Goal: Register for event/course

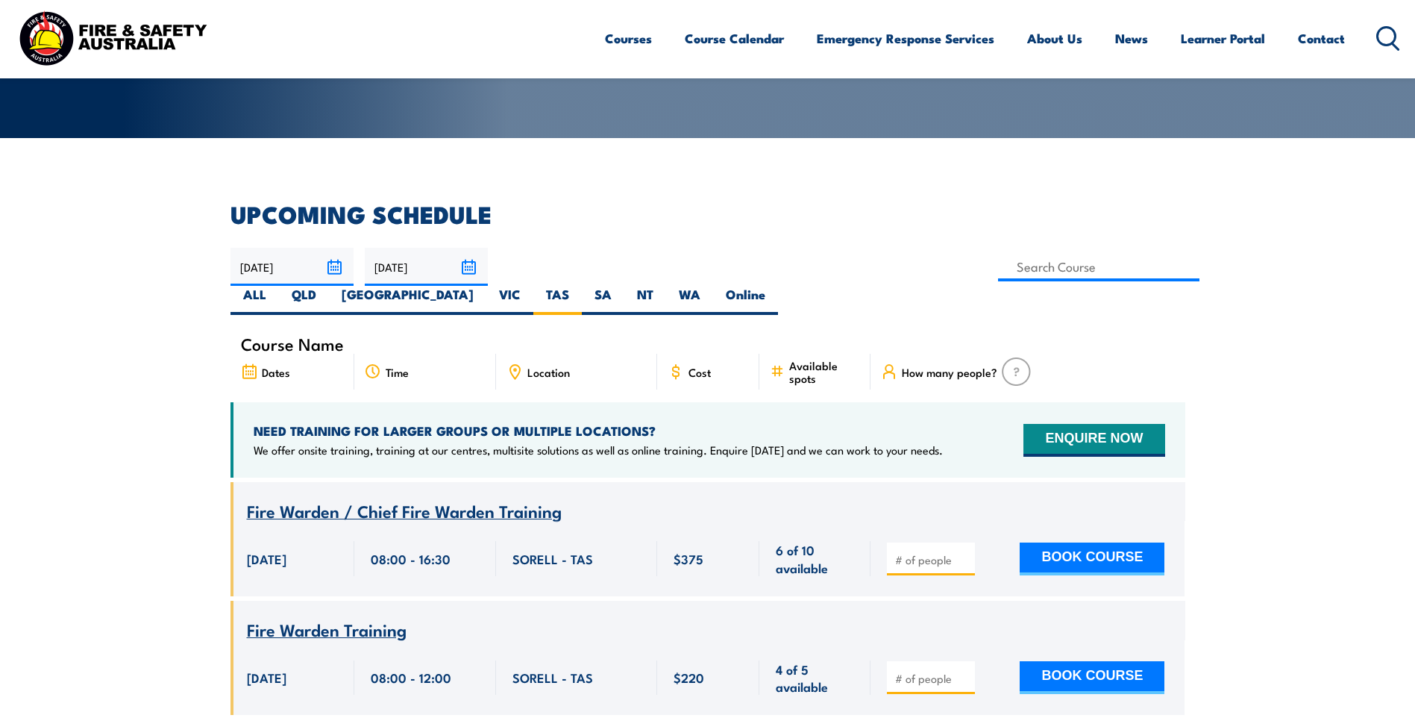
scroll to position [298, 0]
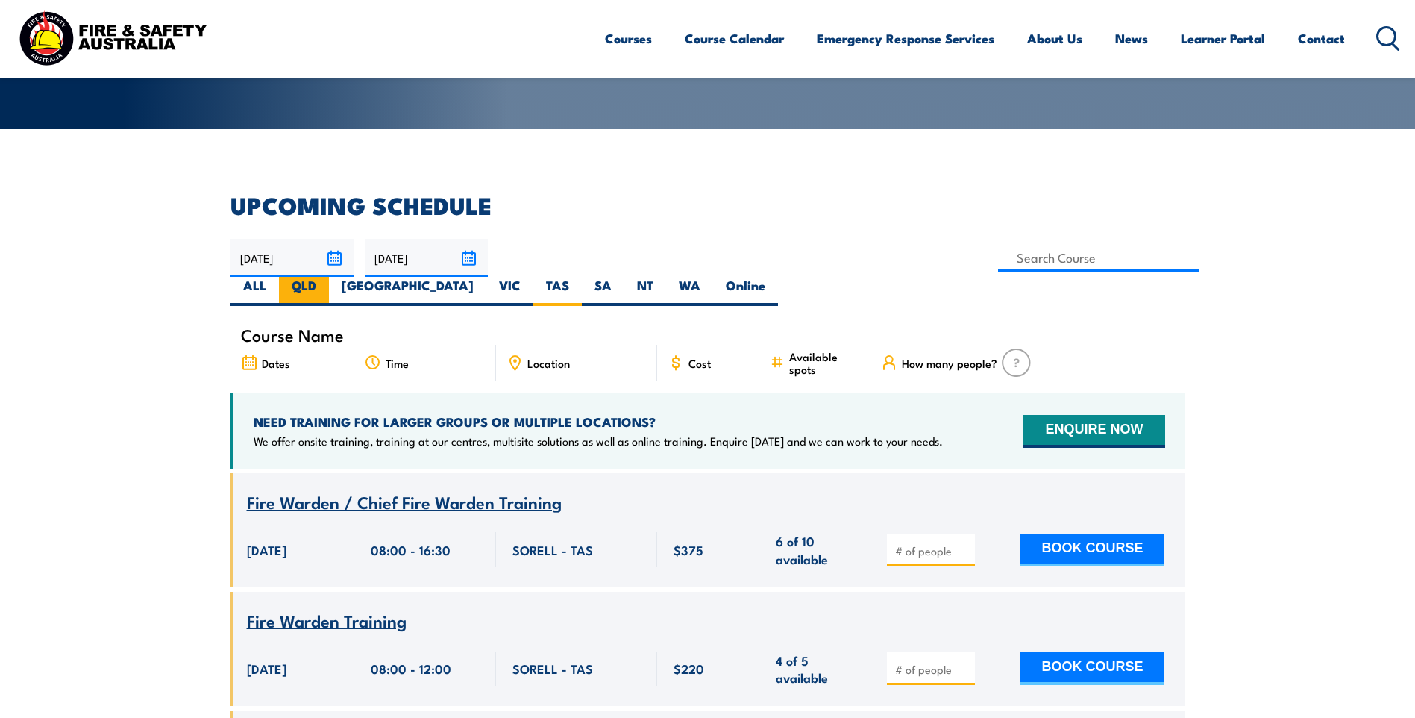
click at [329, 277] on label "QLD" at bounding box center [304, 291] width 50 height 29
click at [326, 277] on input "QLD" at bounding box center [321, 282] width 10 height 10
radio input "true"
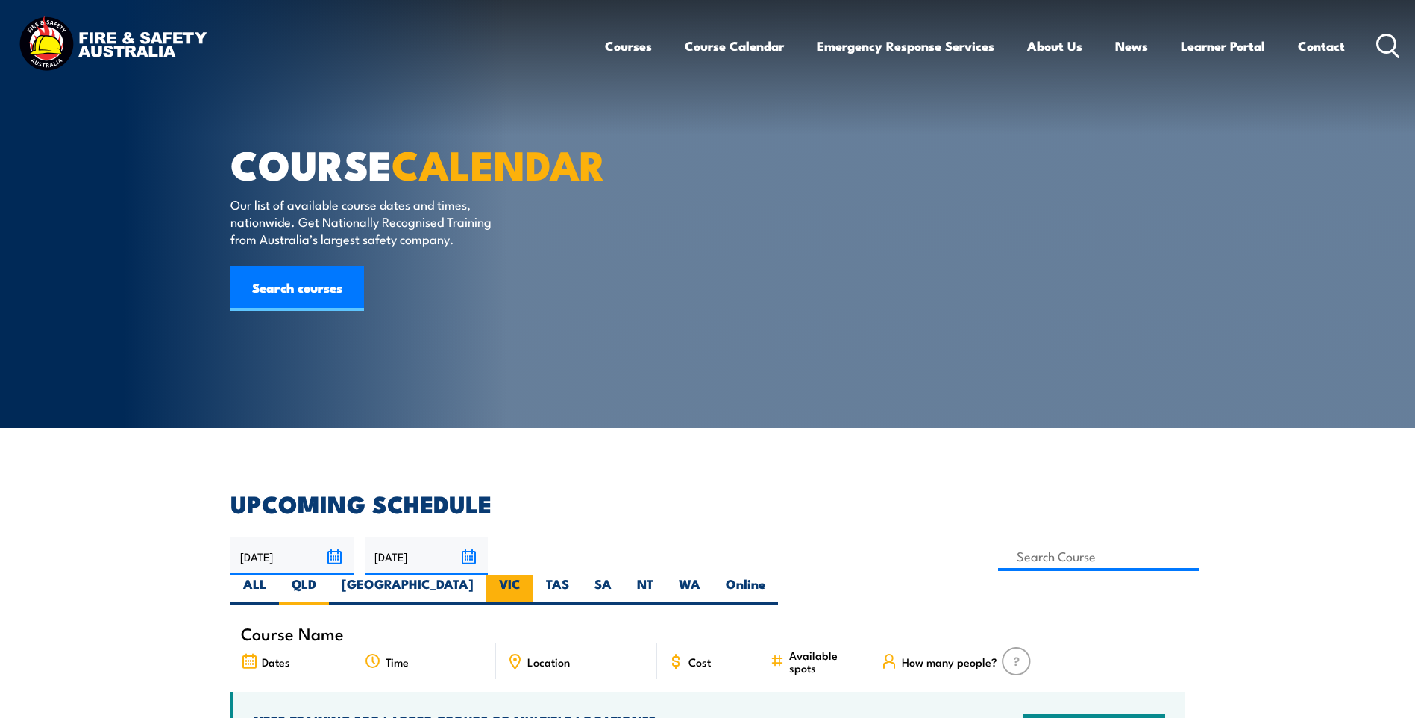
click at [533, 575] on label "VIC" at bounding box center [509, 589] width 47 height 29
click at [531, 575] on input "VIC" at bounding box center [526, 580] width 10 height 10
radio input "true"
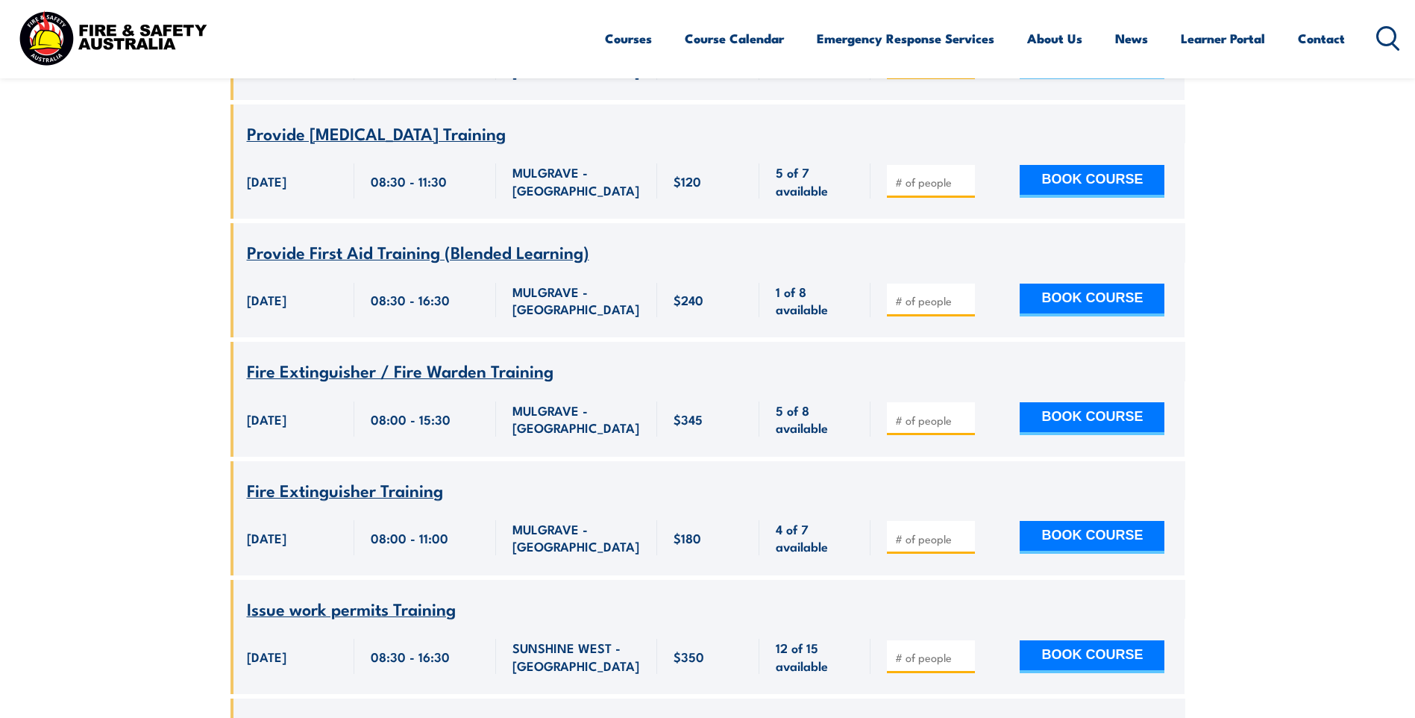
scroll to position [1761, 0]
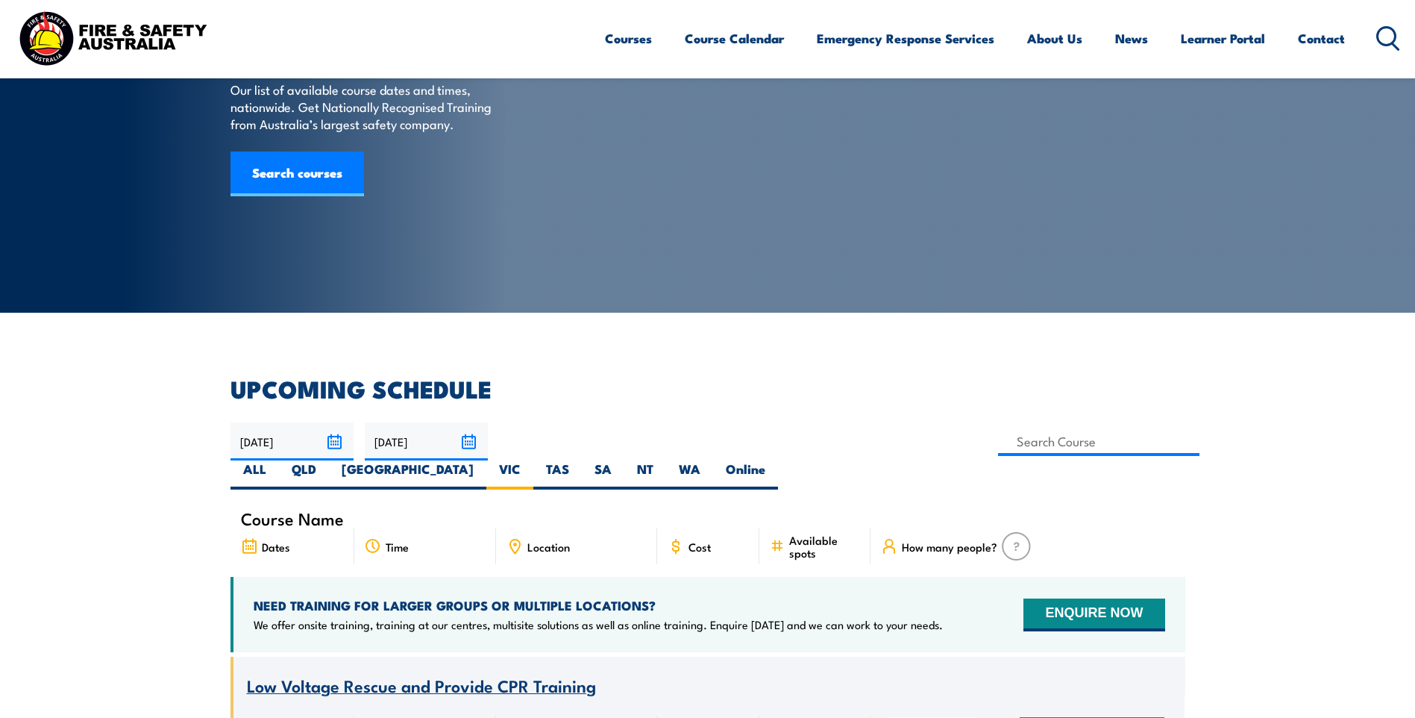
scroll to position [0, 0]
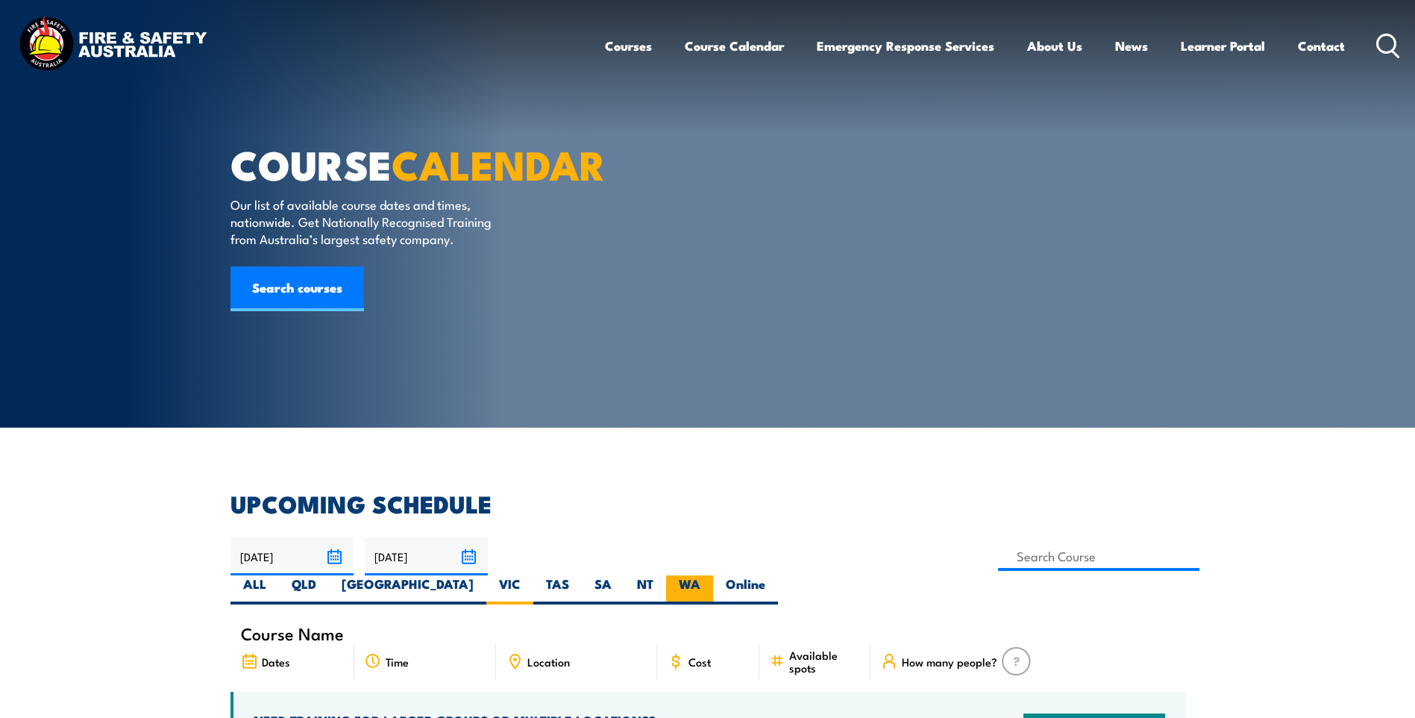
click at [713, 575] on label "WA" at bounding box center [689, 589] width 47 height 29
click at [710, 575] on input "WA" at bounding box center [706, 580] width 10 height 10
radio input "true"
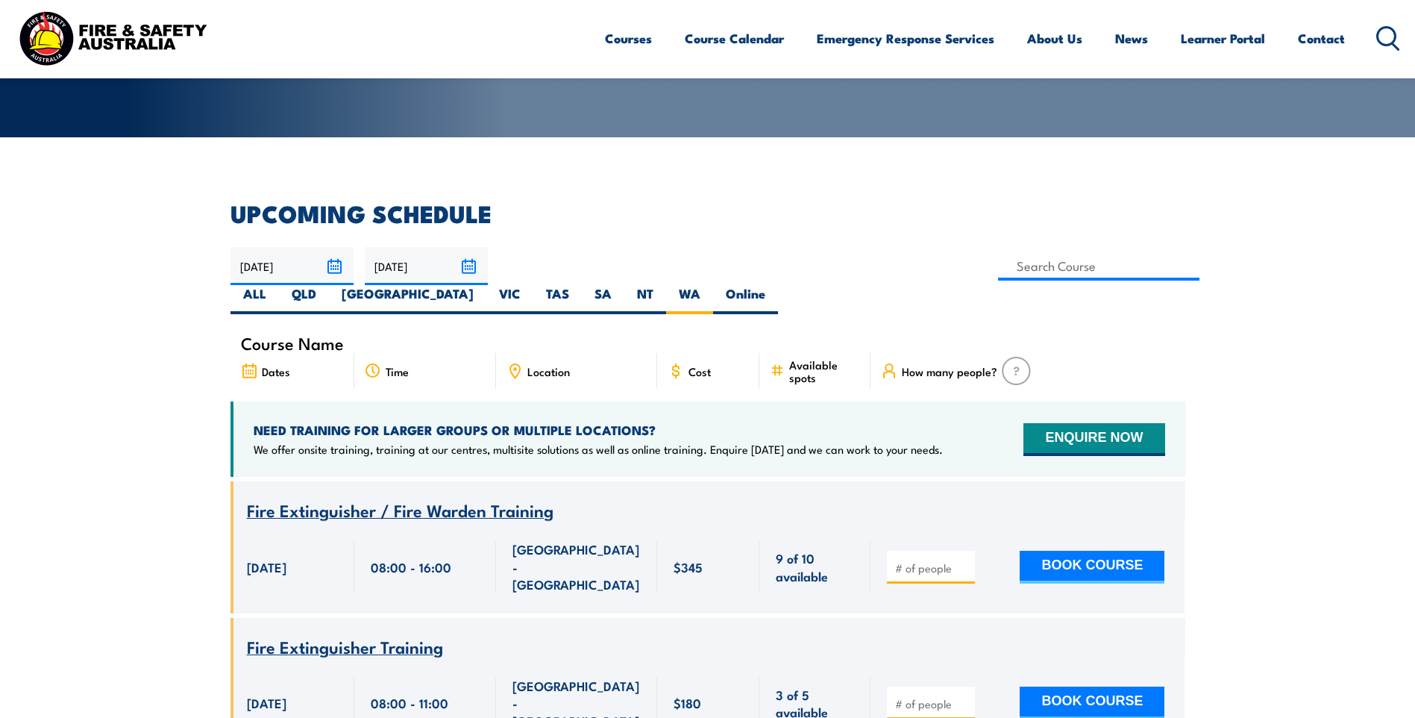
scroll to position [269, 0]
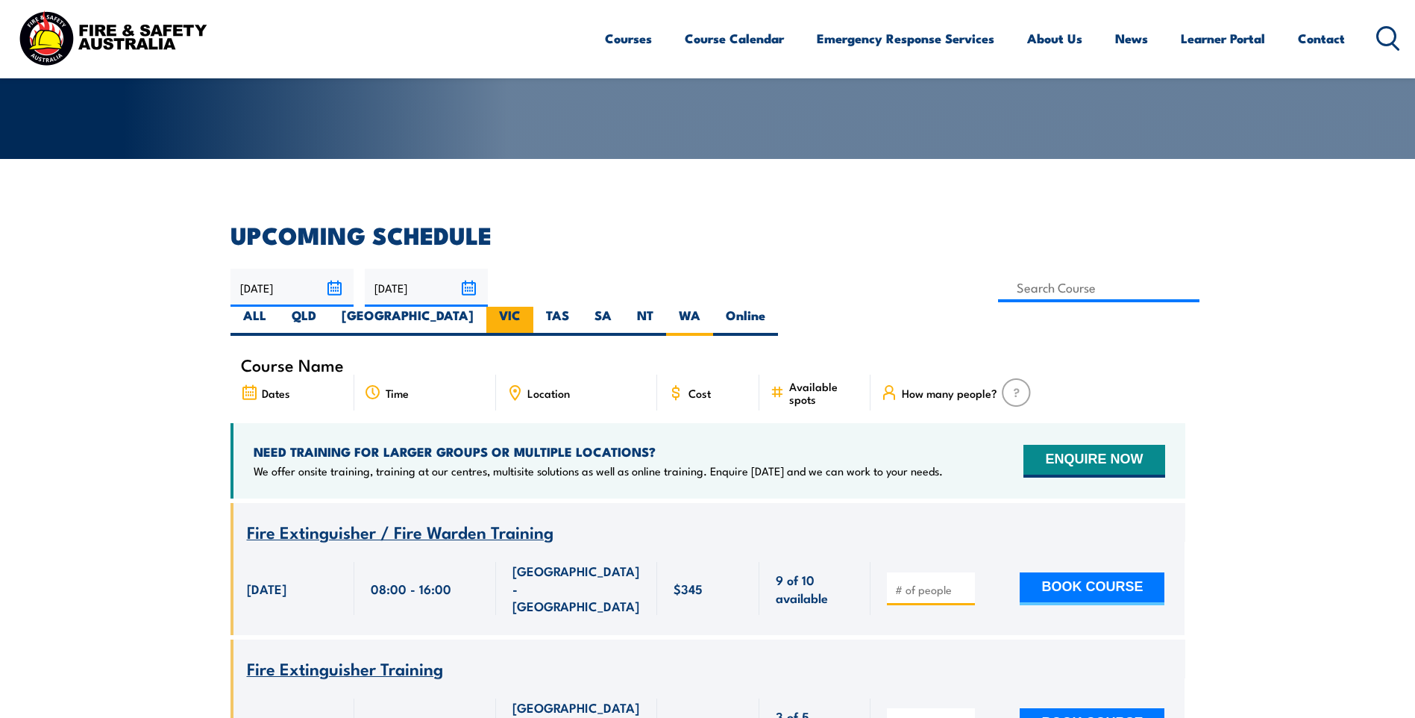
drag, startPoint x: 919, startPoint y: 280, endPoint x: 921, endPoint y: 295, distance: 15.2
click at [533, 307] on label "VIC" at bounding box center [509, 321] width 47 height 29
click at [531, 307] on input "VIC" at bounding box center [526, 312] width 10 height 10
radio input "true"
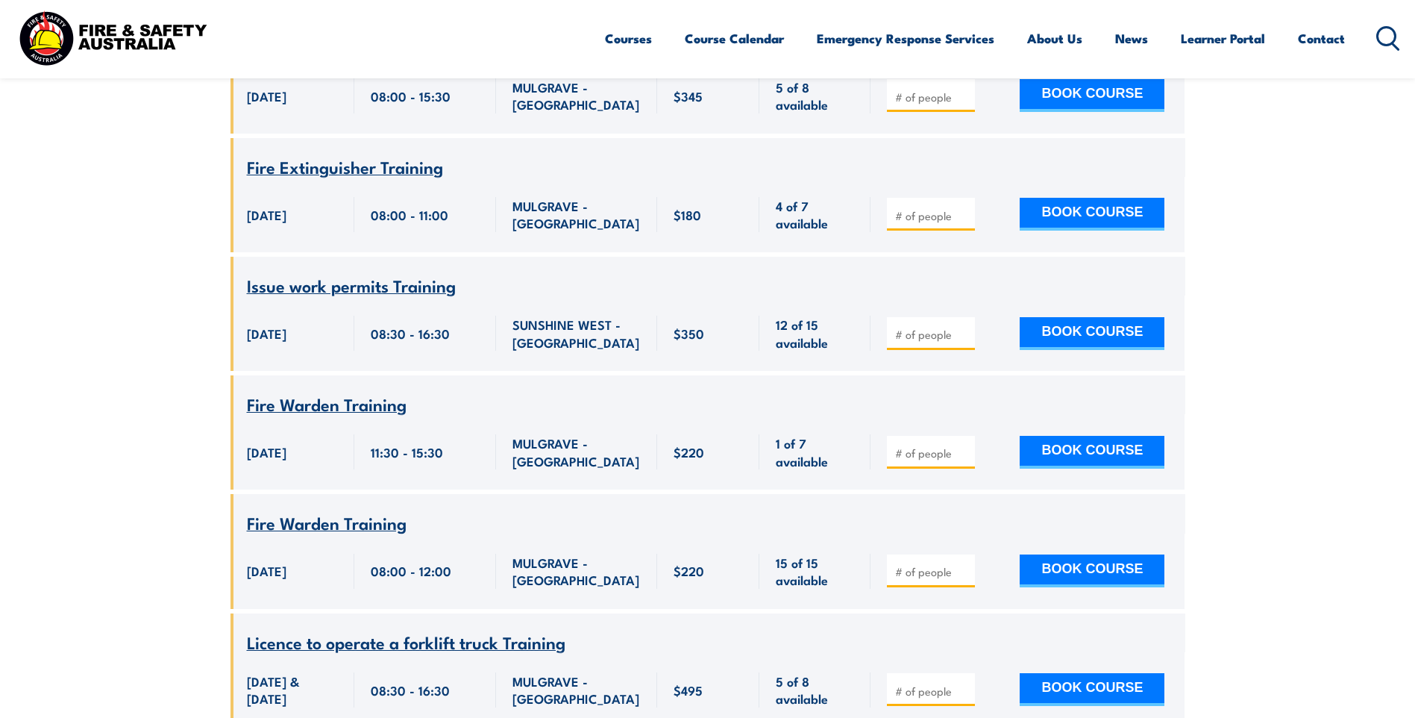
scroll to position [1985, 0]
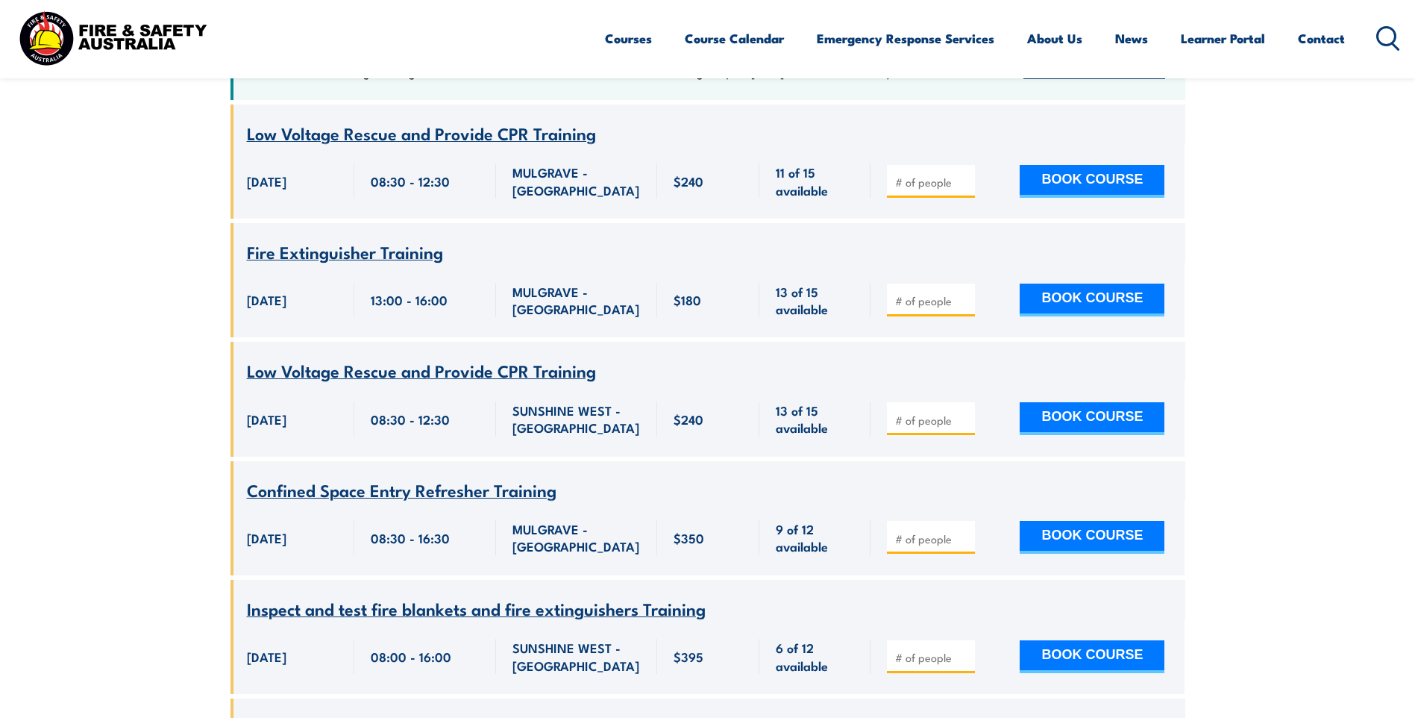
scroll to position [642, 0]
